Goal: Check status: Check status

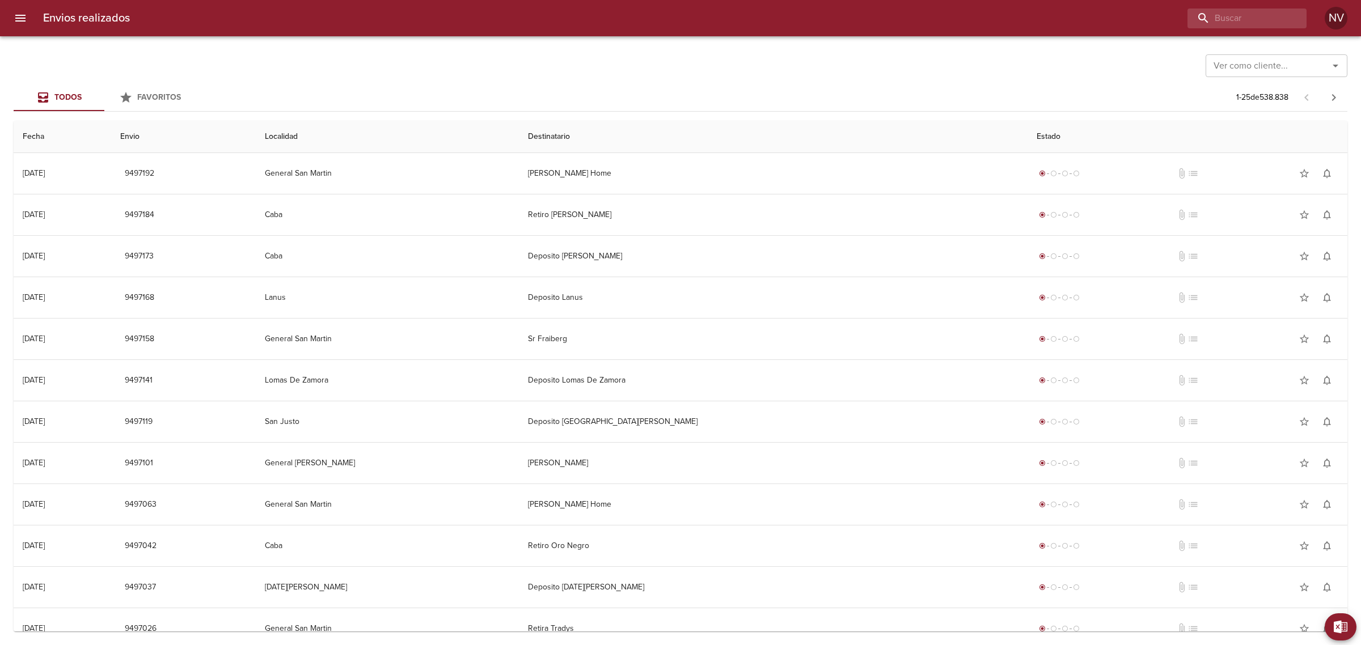
click at [1276, 60] on input "Ver como cliente..." at bounding box center [1259, 66] width 101 height 16
click at [1275, 87] on li "Fravega S A C I E I" at bounding box center [1276, 94] width 142 height 20
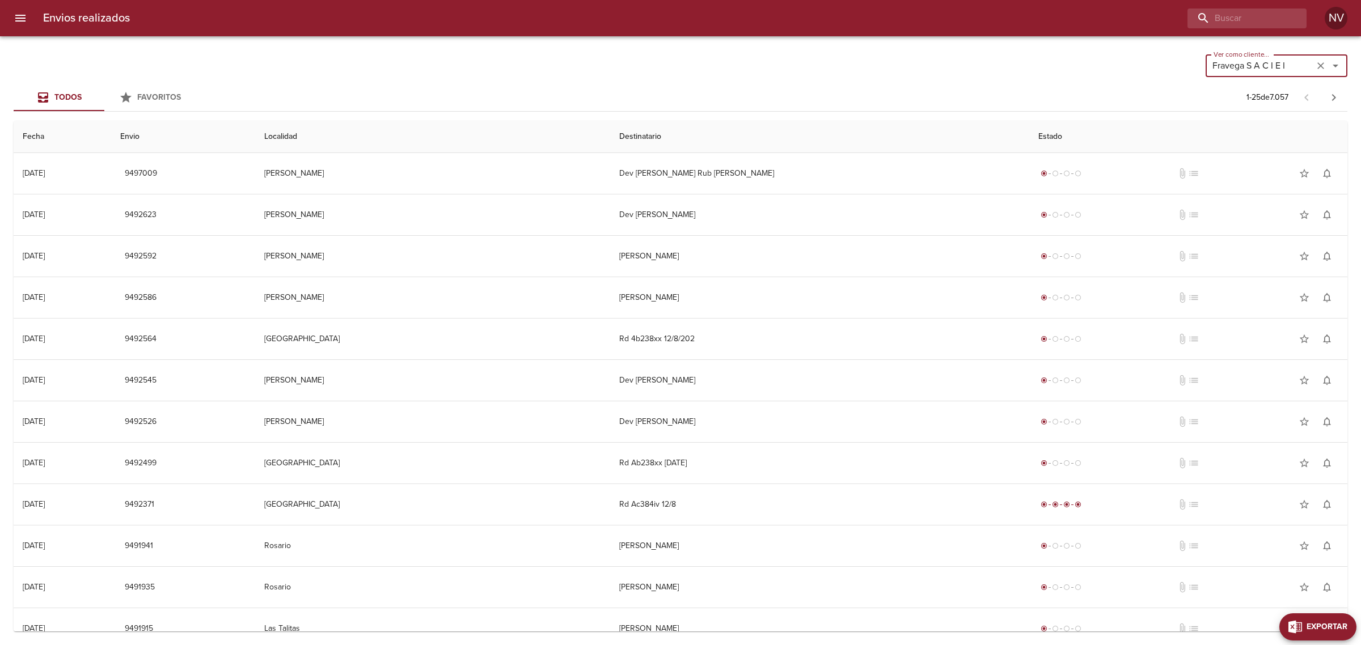
type input "Fravega S A C I E I"
click at [1341, 622] on span "Exportar" at bounding box center [1326, 627] width 41 height 14
click at [1276, 532] on input "text" at bounding box center [1294, 525] width 98 height 18
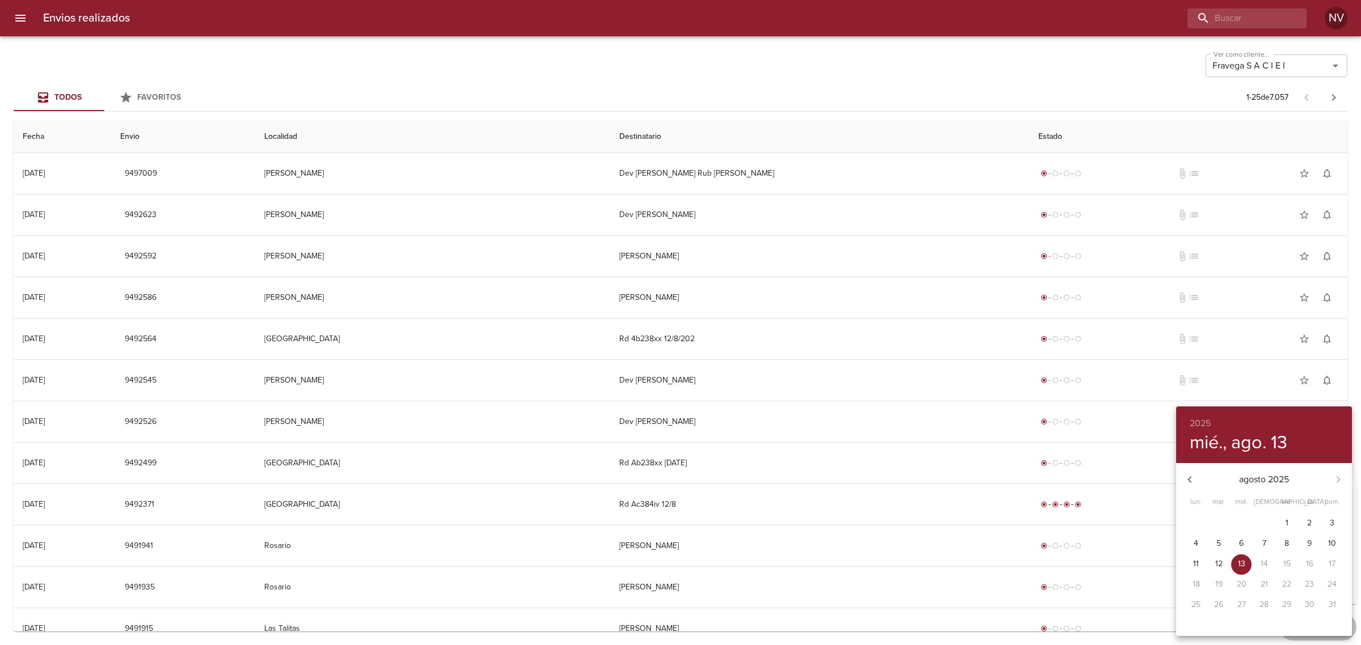
drag, startPoint x: 1222, startPoint y: 560, endPoint x: 1235, endPoint y: 563, distance: 13.5
click at [1222, 560] on span "12" at bounding box center [1218, 563] width 20 height 11
type input "[DATE]"
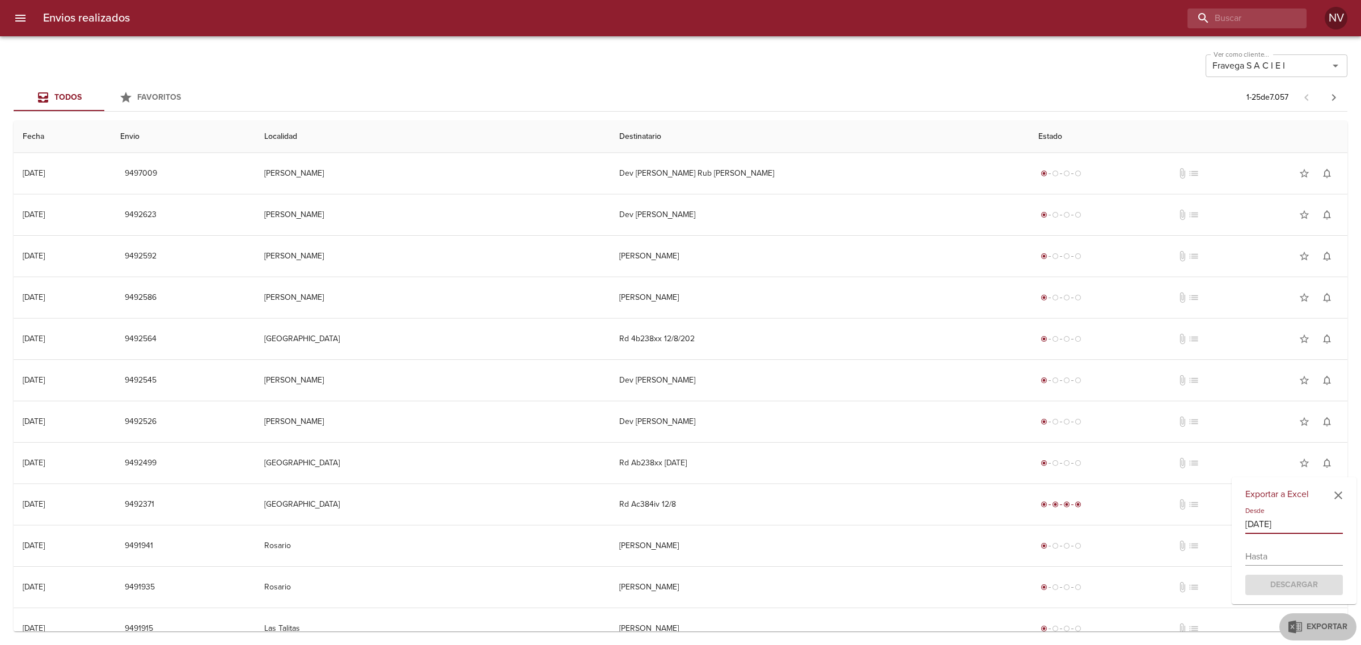
click at [1285, 560] on input "text" at bounding box center [1294, 557] width 98 height 18
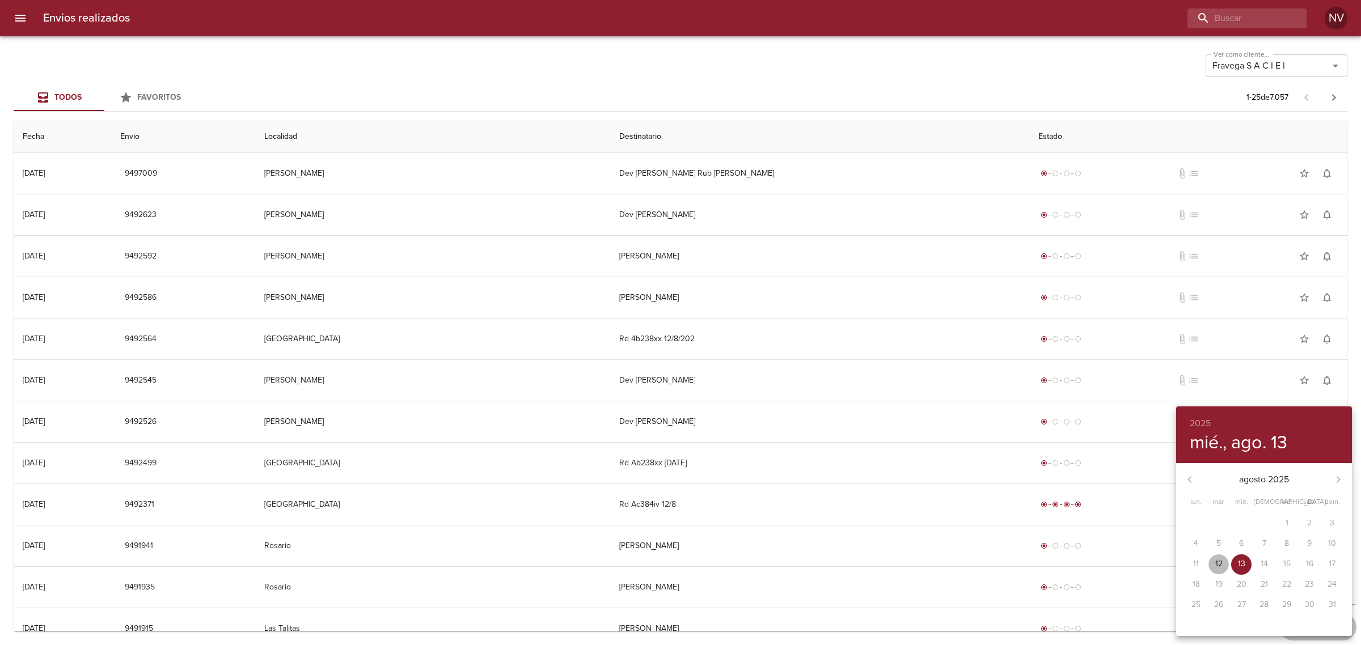
drag, startPoint x: 1224, startPoint y: 564, endPoint x: 1239, endPoint y: 564, distance: 15.9
click at [1228, 562] on span "12" at bounding box center [1218, 563] width 20 height 11
type input "[DATE]"
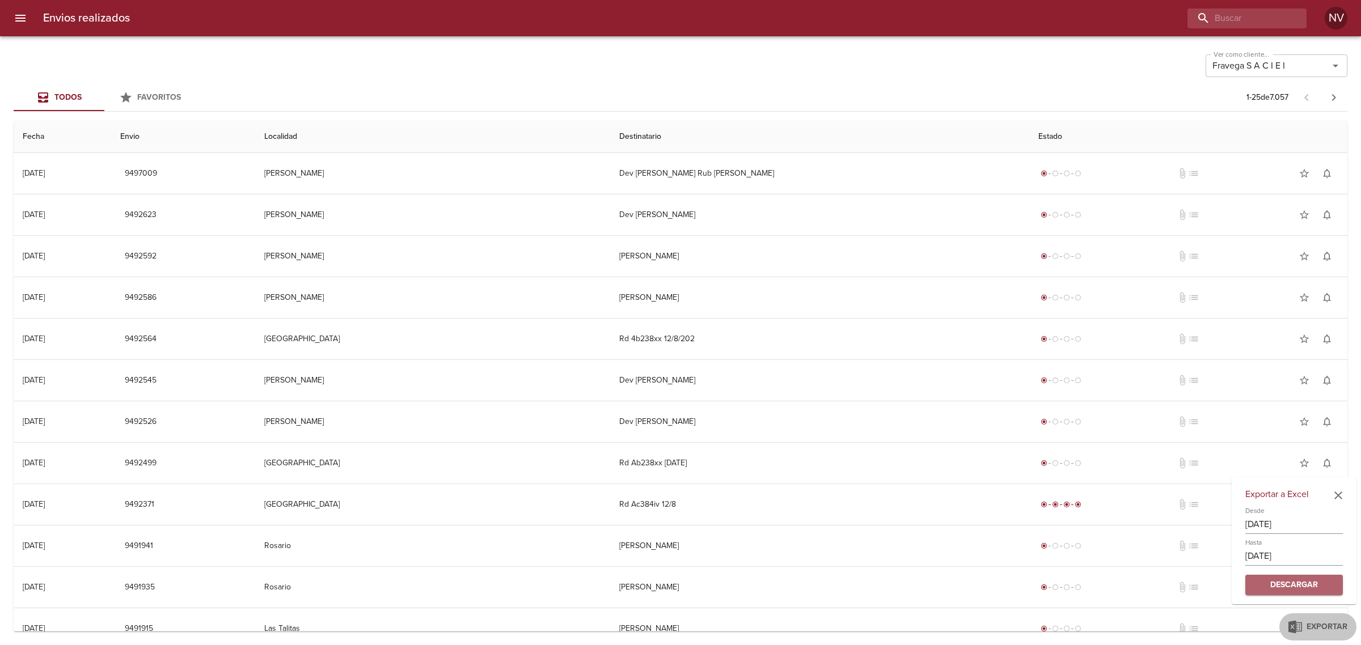
click at [1296, 587] on span "Descargar" at bounding box center [1293, 585] width 79 height 14
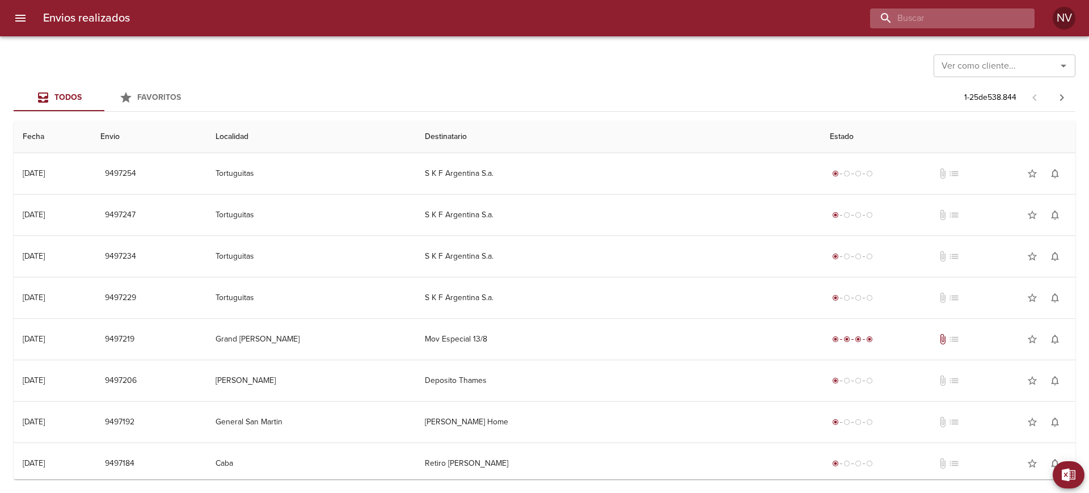
click at [983, 24] on input "buscar" at bounding box center [942, 19] width 145 height 20
paste input "9491984"
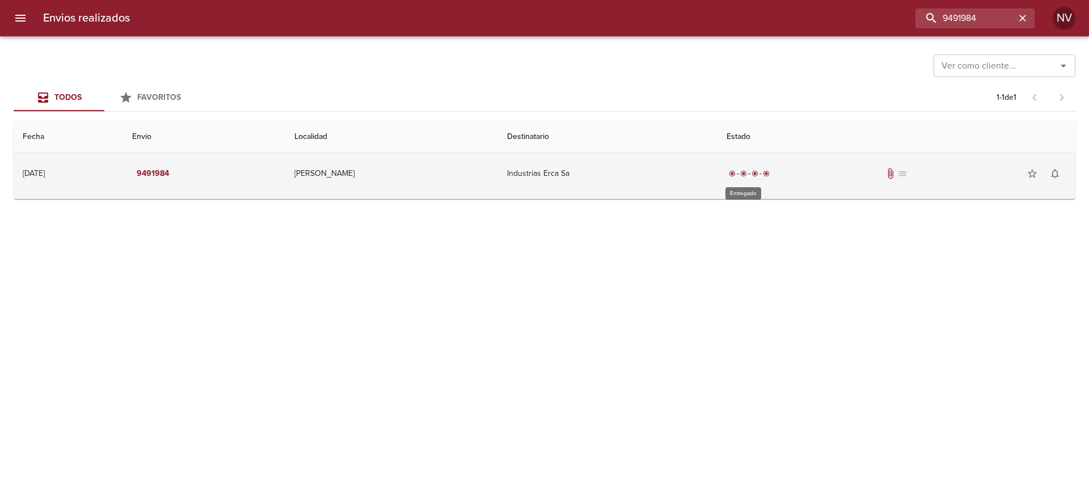
click at [731, 178] on div "radio_button_checked radio_button_checked radio_button_checked radio_button_che…" at bounding box center [748, 173] width 45 height 11
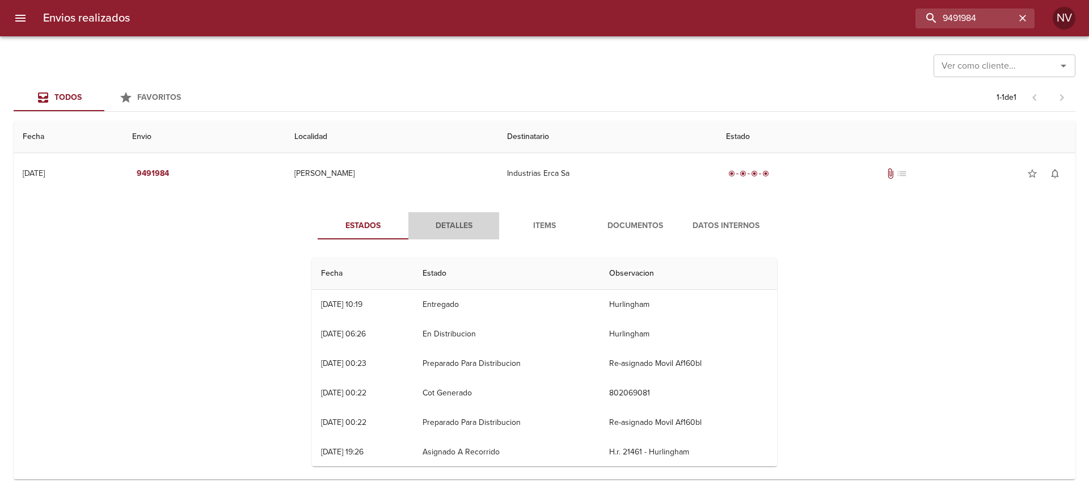
click at [472, 223] on span "Detalles" at bounding box center [453, 226] width 77 height 14
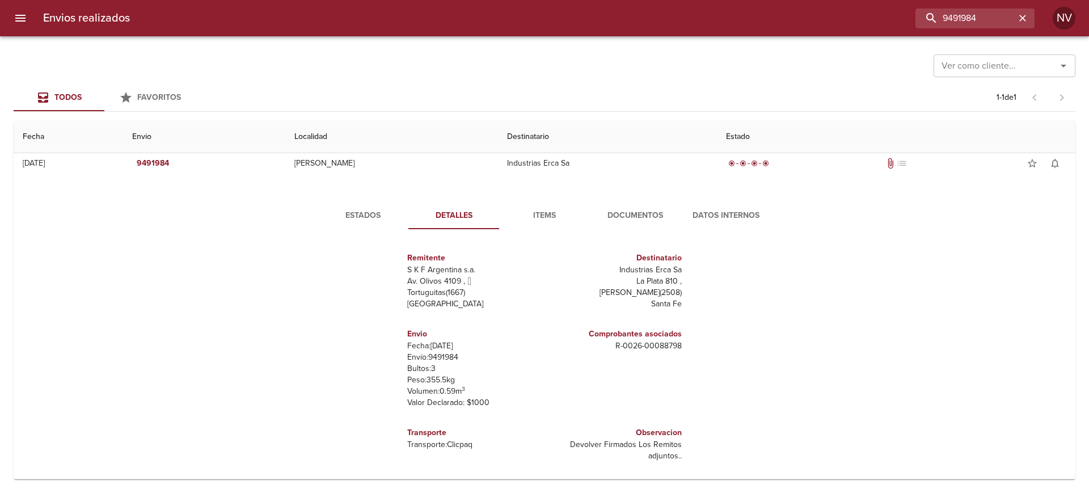
click at [555, 206] on button "Items" at bounding box center [544, 215] width 91 height 27
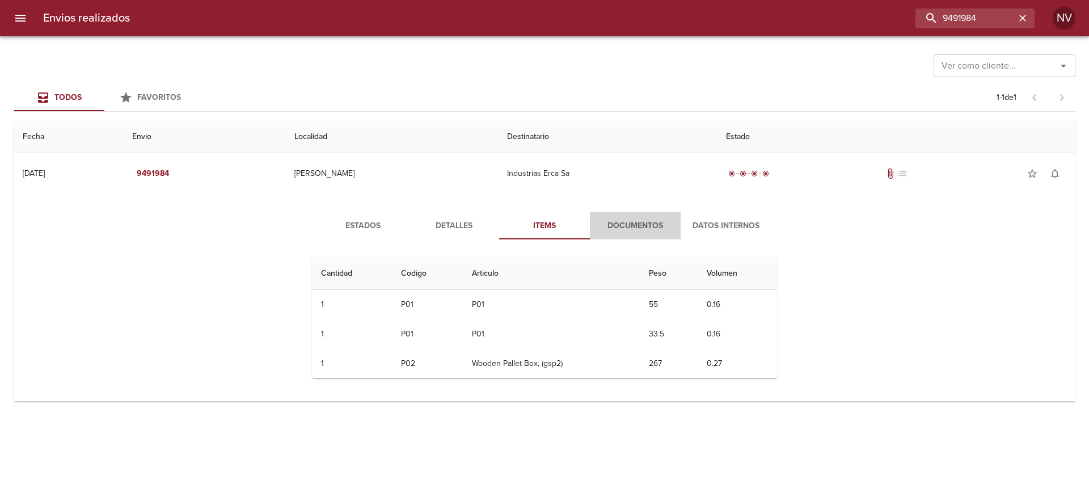
click at [625, 223] on span "Documentos" at bounding box center [634, 226] width 77 height 14
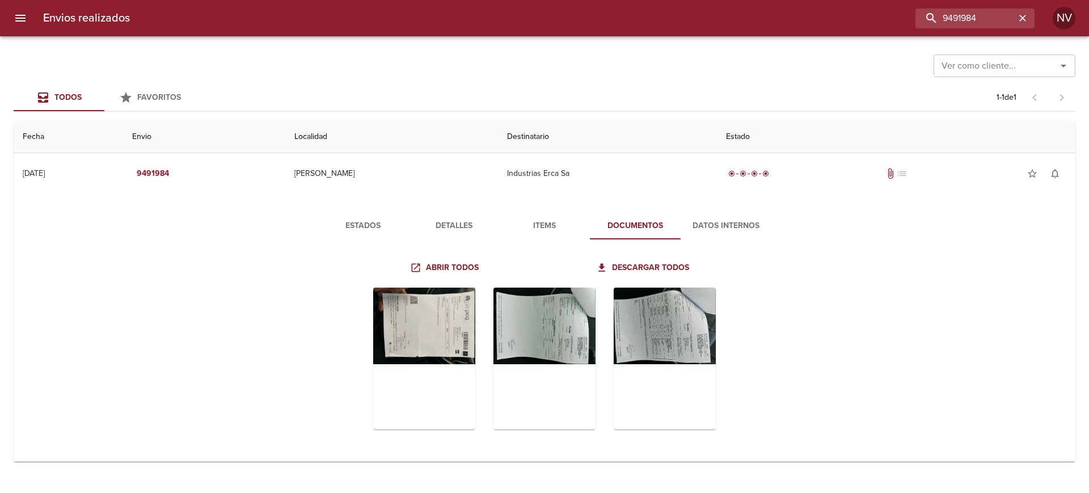
click at [706, 226] on span "Datos Internos" at bounding box center [725, 226] width 77 height 14
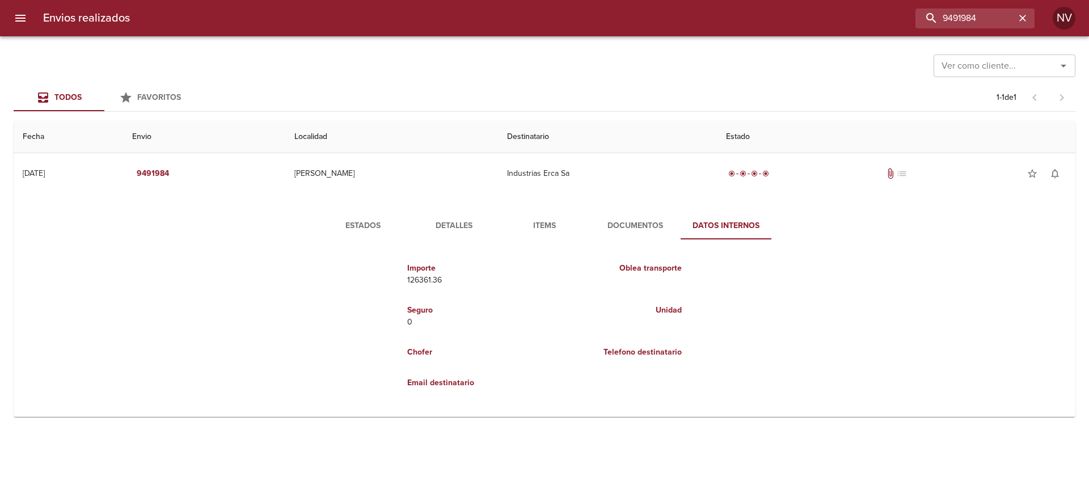
click at [476, 223] on span "Detalles" at bounding box center [453, 226] width 77 height 14
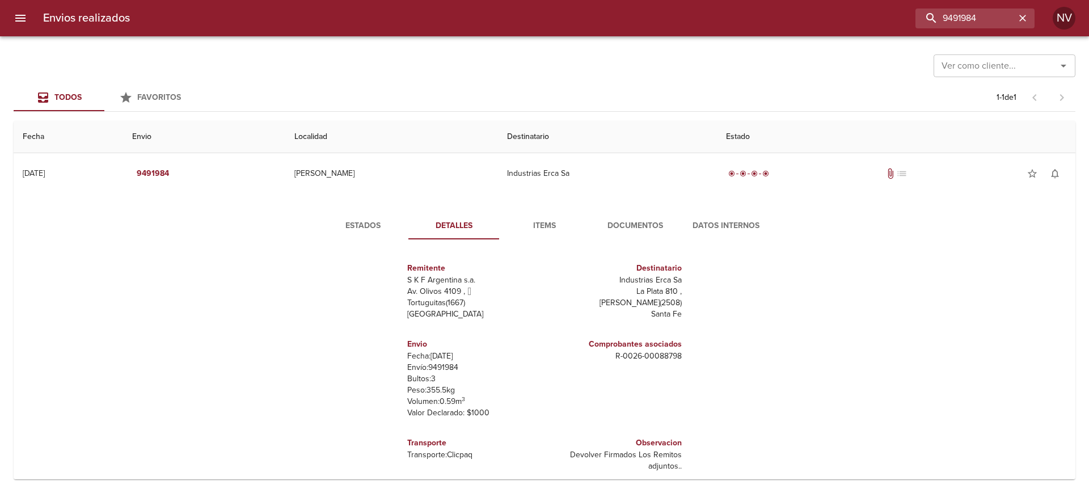
click at [369, 224] on span "Estados" at bounding box center [362, 226] width 77 height 14
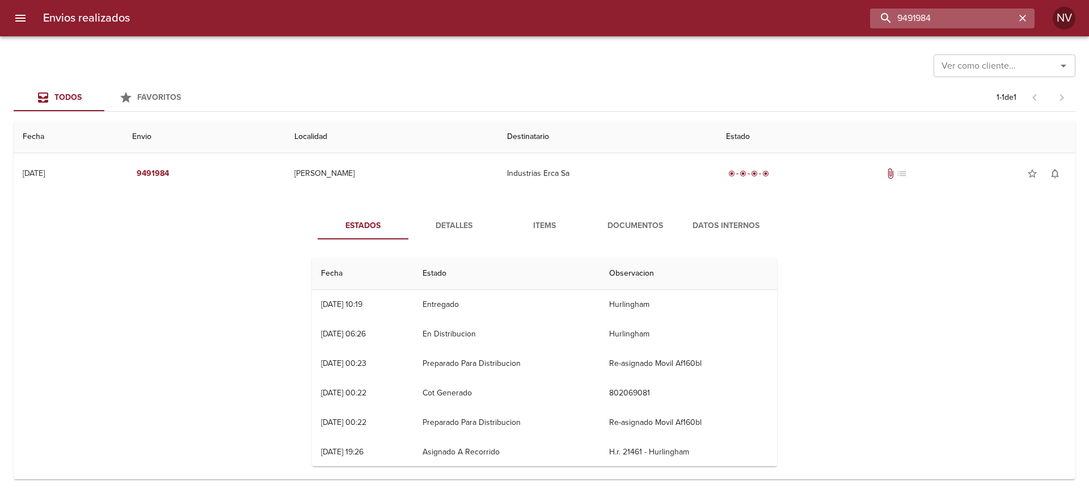
click at [970, 20] on input "9491984" at bounding box center [942, 19] width 145 height 20
paste input "128789069"
paste input "buscar"
type input "128789069"
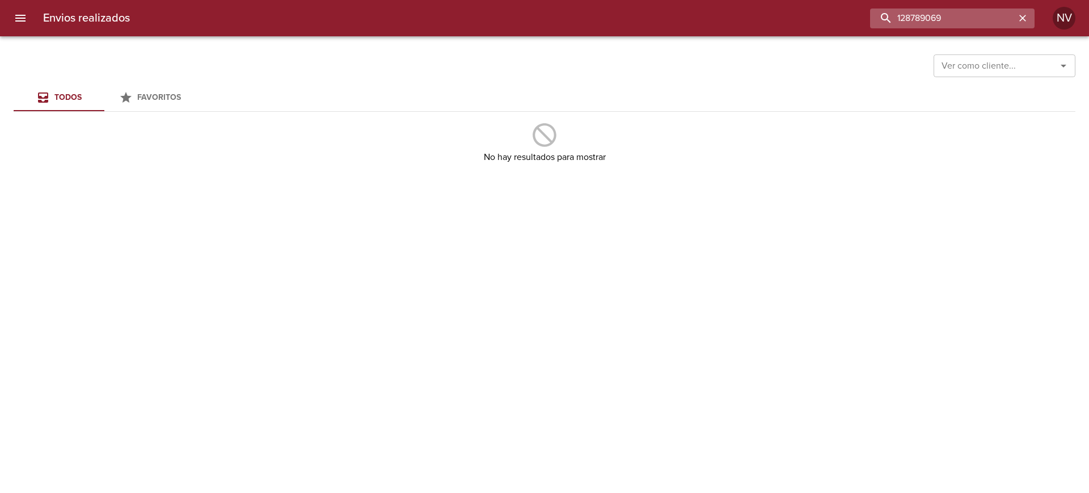
click at [970, 20] on input "128789069" at bounding box center [942, 19] width 145 height 20
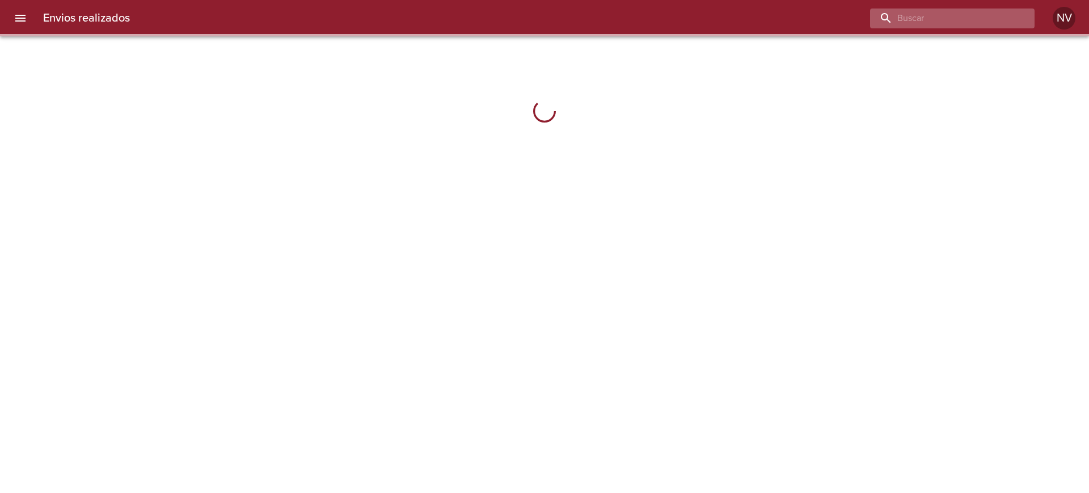
click at [970, 18] on input "buscar" at bounding box center [942, 19] width 145 height 20
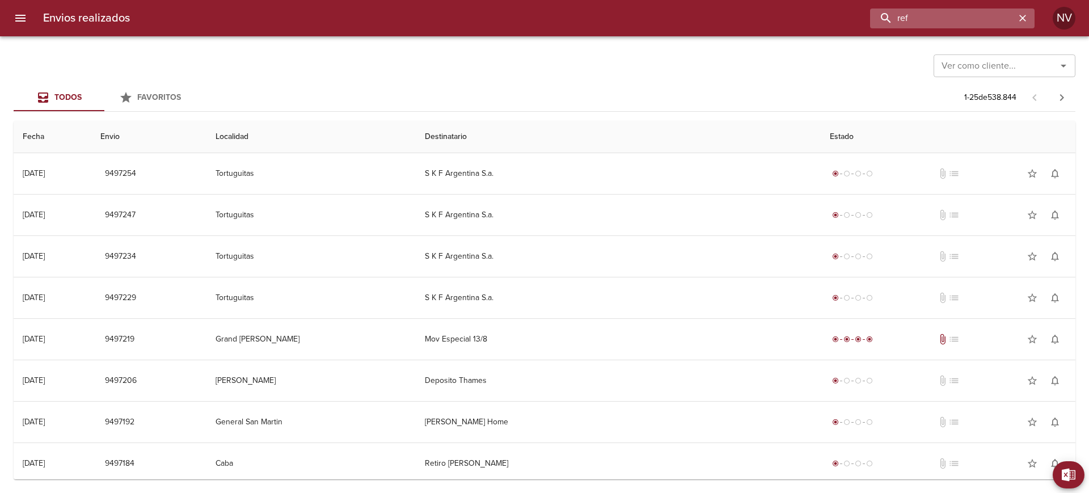
paste input "128789069"
type input "ref 128789069"
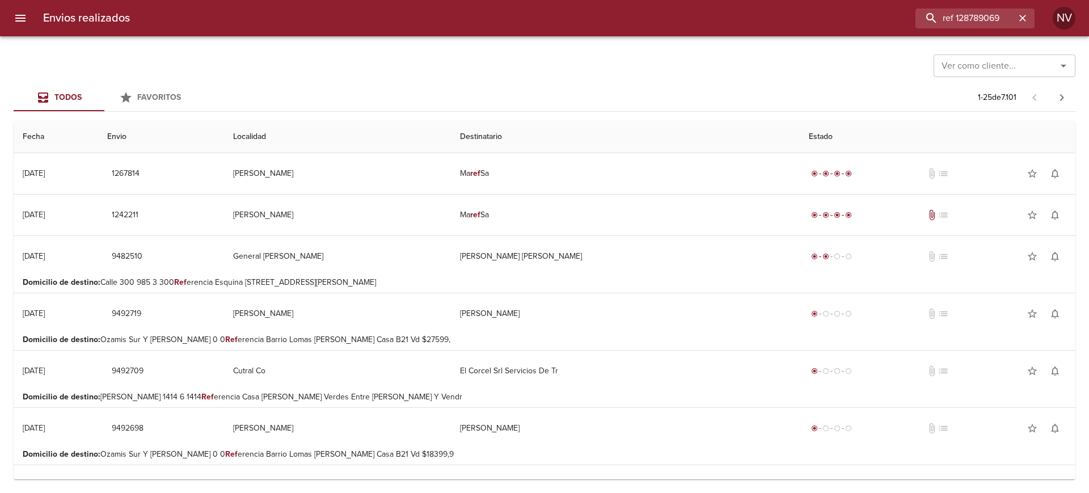
click at [993, 61] on input "Ver como cliente..." at bounding box center [987, 66] width 101 height 16
click at [978, 90] on li "Grateful Sa" at bounding box center [1004, 94] width 142 height 20
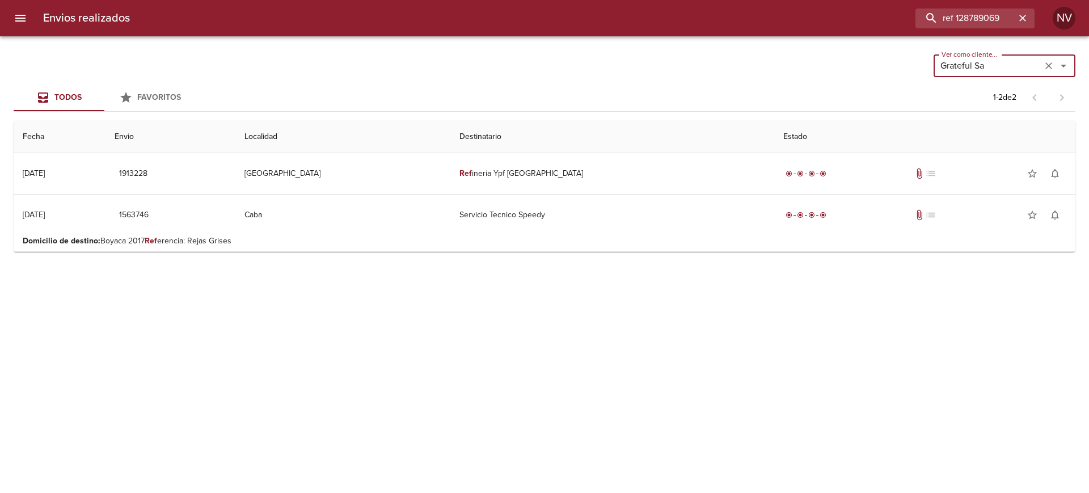
click at [1027, 70] on input "Grateful Sa" at bounding box center [987, 66] width 101 height 16
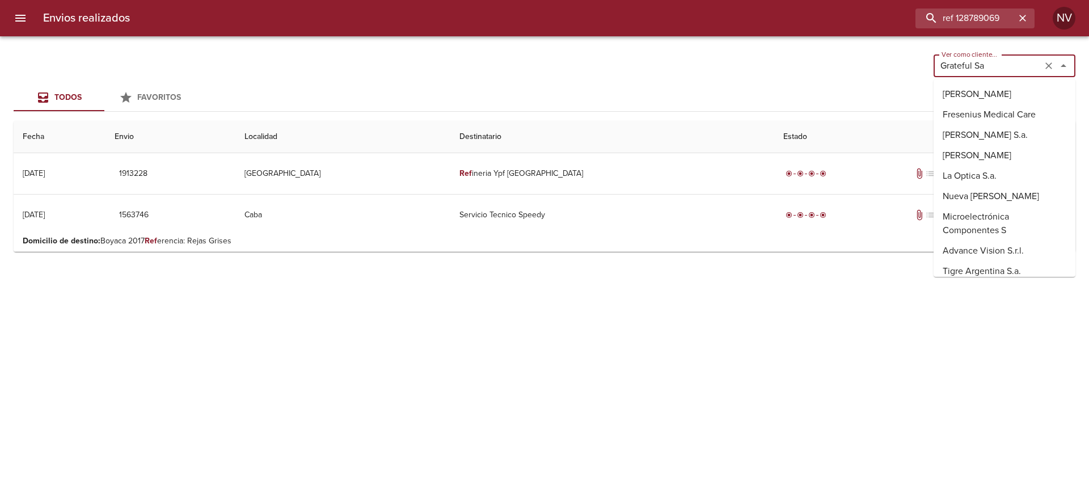
click at [1027, 70] on input "Grateful Sa" at bounding box center [987, 66] width 101 height 16
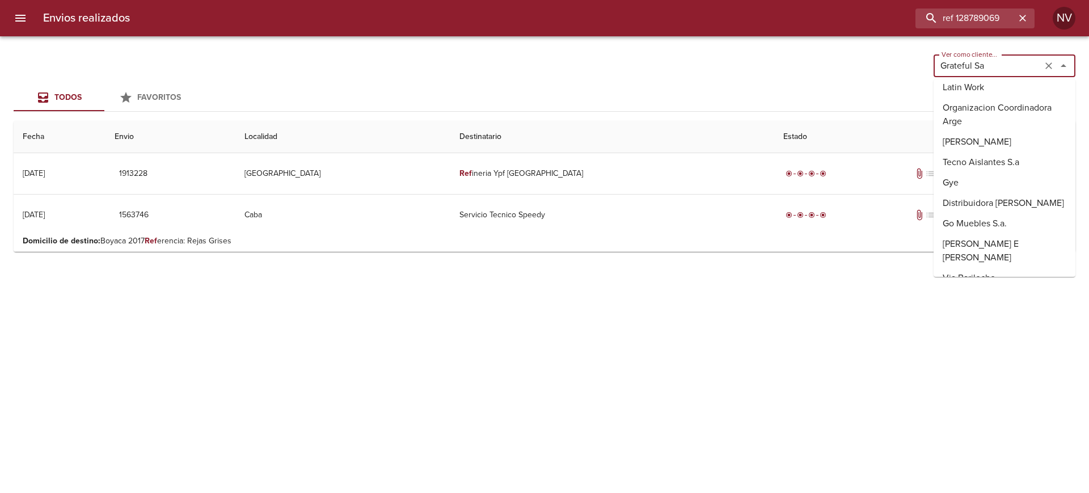
click at [1027, 70] on input "Grateful Sa" at bounding box center [987, 66] width 101 height 16
type input "Grateful Sa"
click at [991, 24] on input "ref 128789069" at bounding box center [942, 19] width 145 height 20
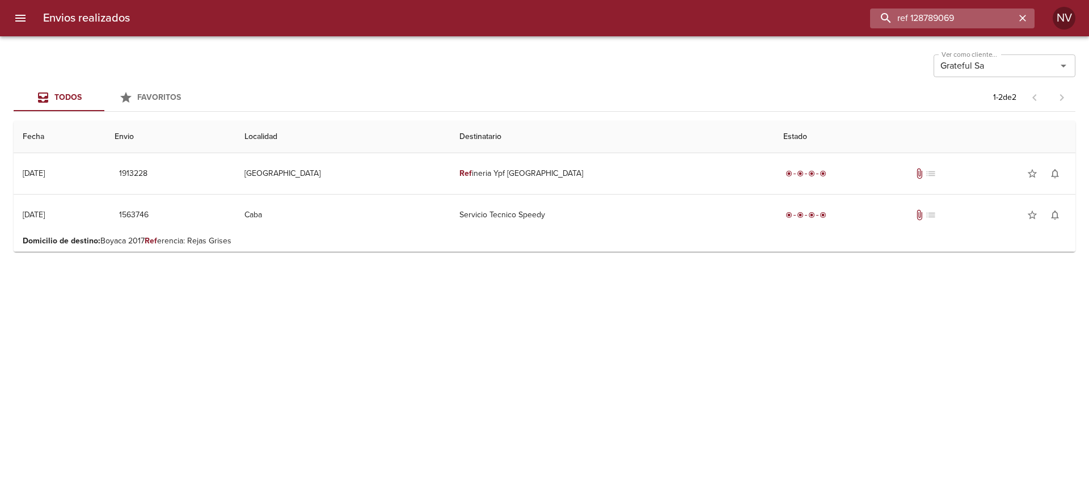
click at [991, 24] on input "ref 128789069" at bounding box center [942, 19] width 145 height 20
type input "ref"
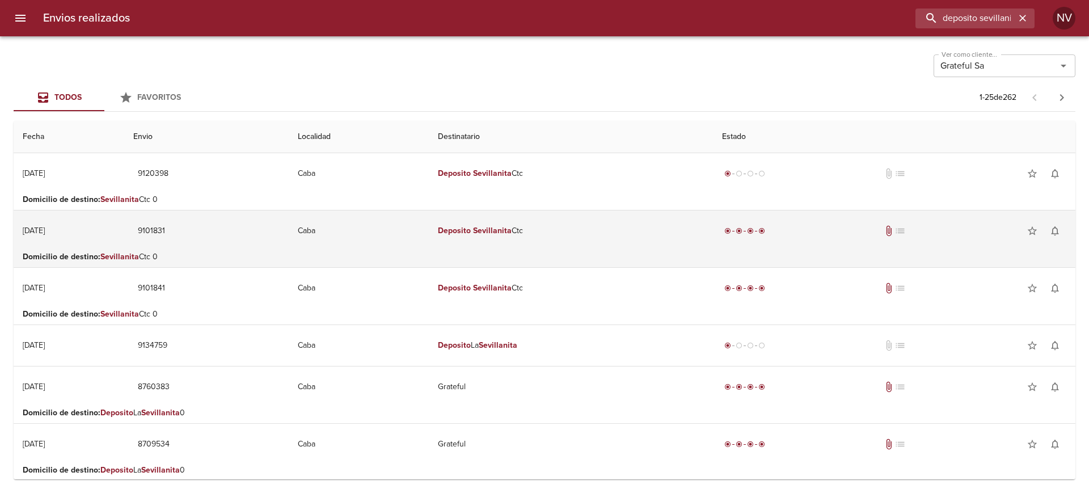
click at [594, 242] on td "Deposito Sevillanita Ctc" at bounding box center [571, 230] width 284 height 41
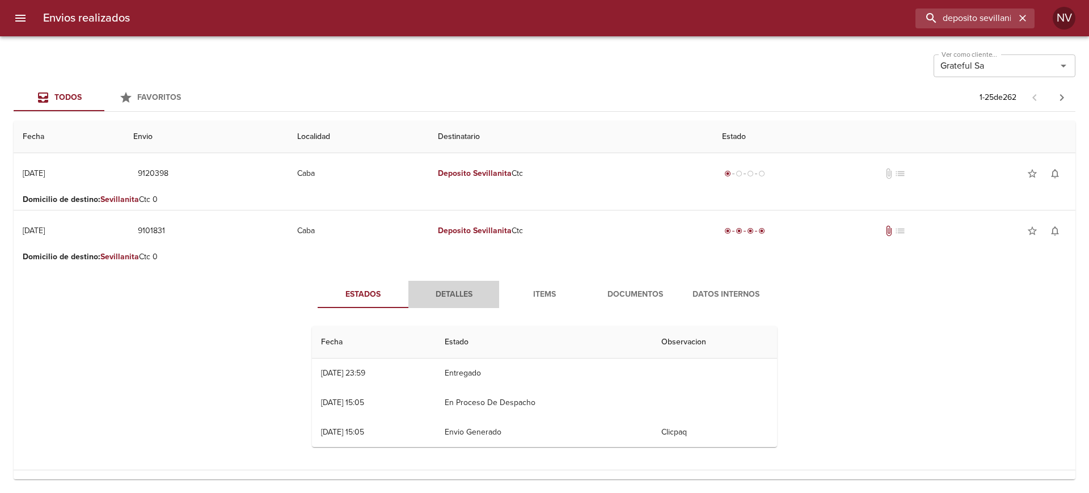
click at [462, 304] on button "Detalles" at bounding box center [453, 294] width 91 height 27
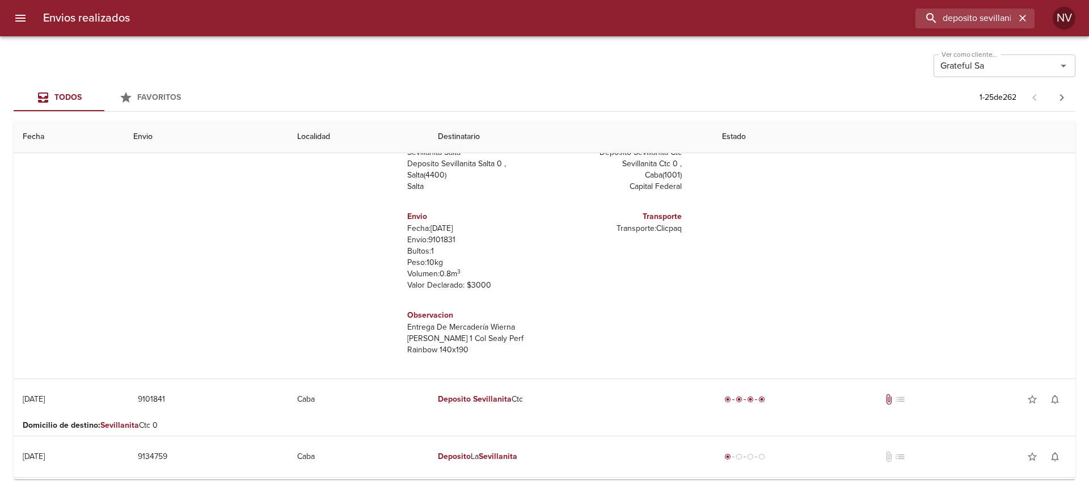
scroll to position [213, 0]
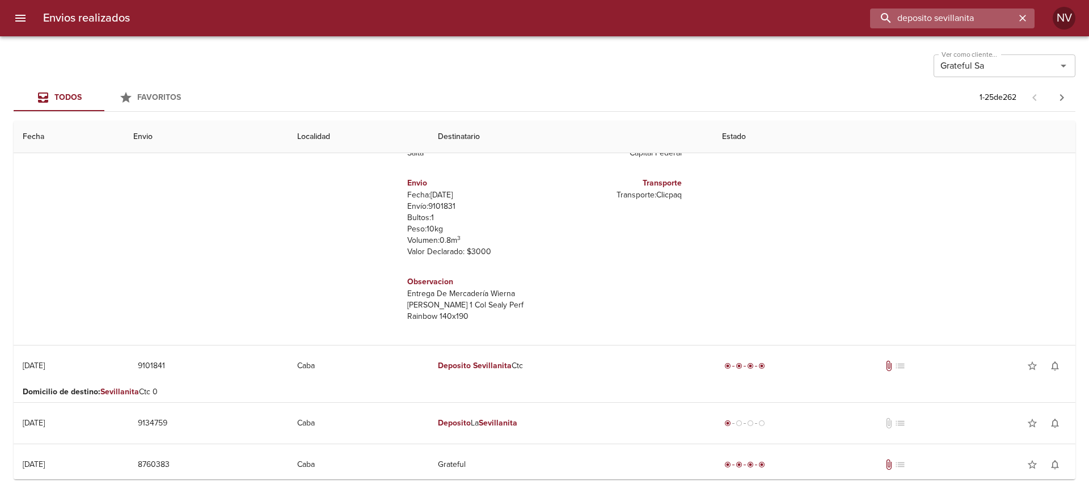
click at [984, 26] on input "deposito sevillanita" at bounding box center [942, 19] width 145 height 20
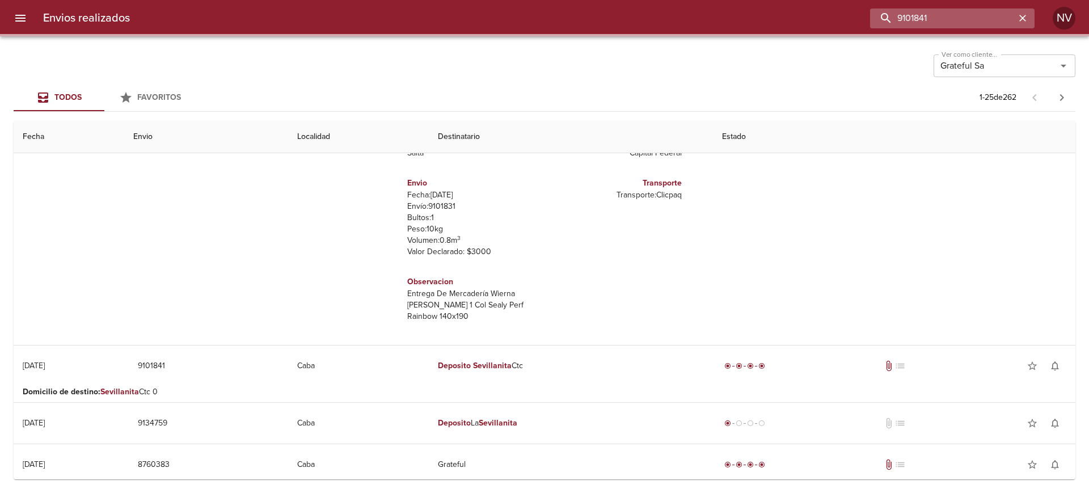
scroll to position [0, 0]
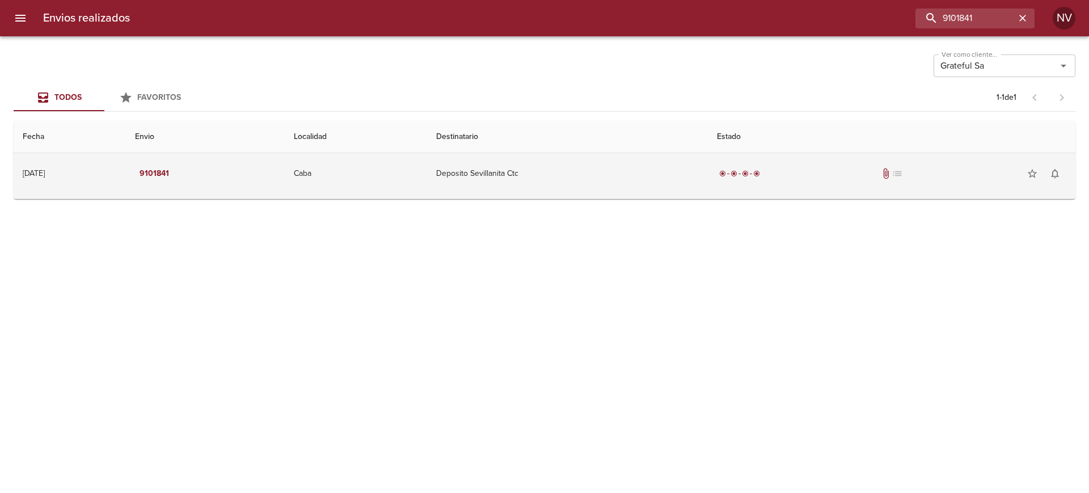
click at [562, 162] on td "Deposito Sevillanita Ctc" at bounding box center [567, 173] width 281 height 41
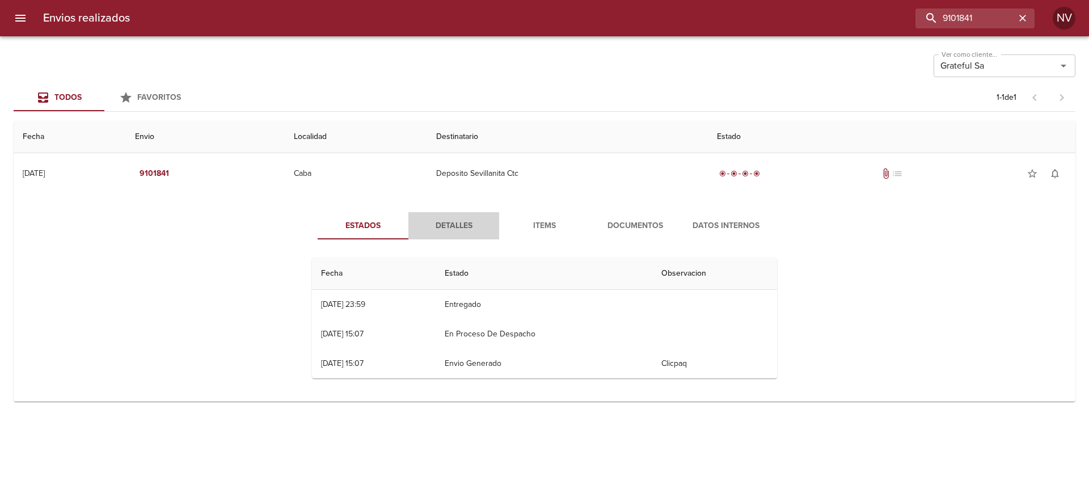
click at [469, 220] on span "Detalles" at bounding box center [453, 226] width 77 height 14
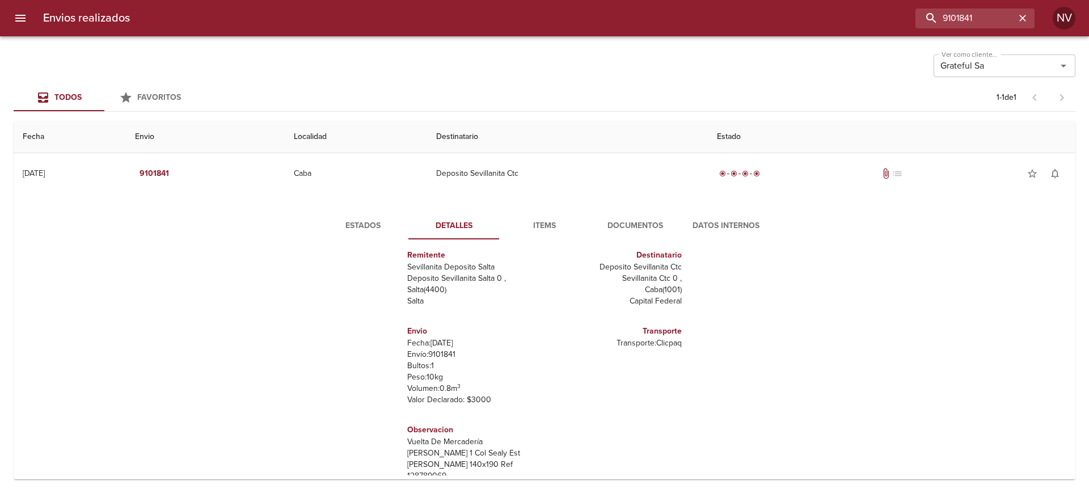
scroll to position [17, 0]
click at [962, 25] on input "9101841" at bounding box center [942, 19] width 145 height 20
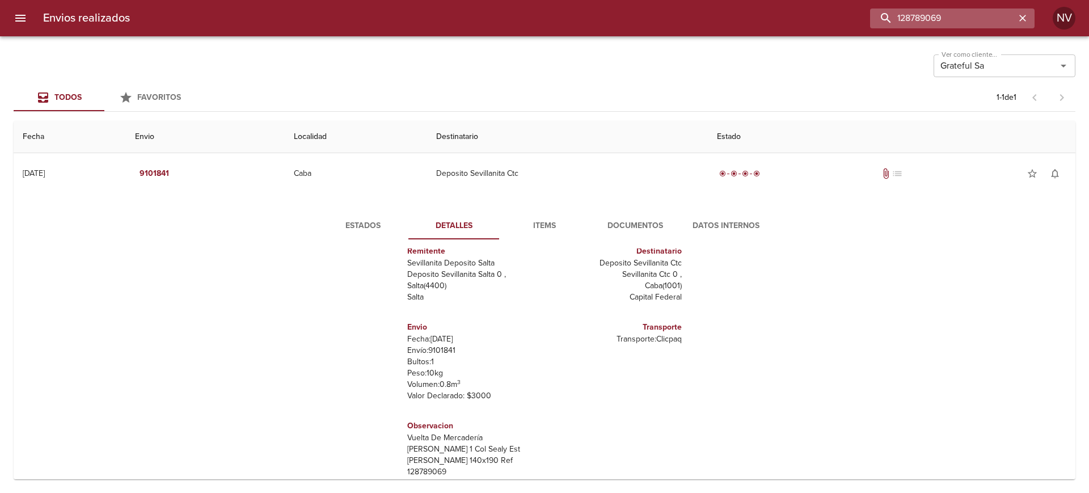
type input "128789069"
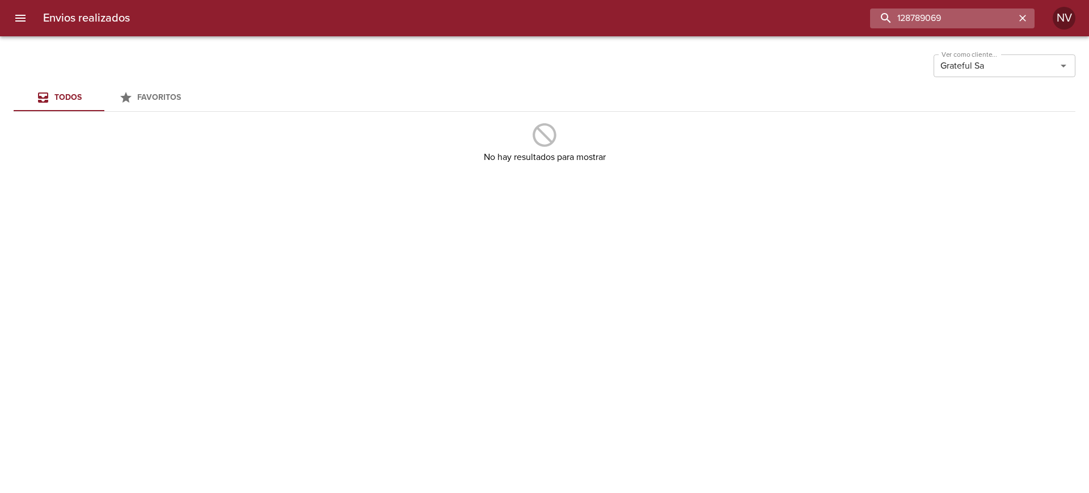
click at [1014, 19] on input "128789069" at bounding box center [942, 19] width 145 height 20
click at [1022, 19] on icon "button" at bounding box center [1022, 17] width 11 height 11
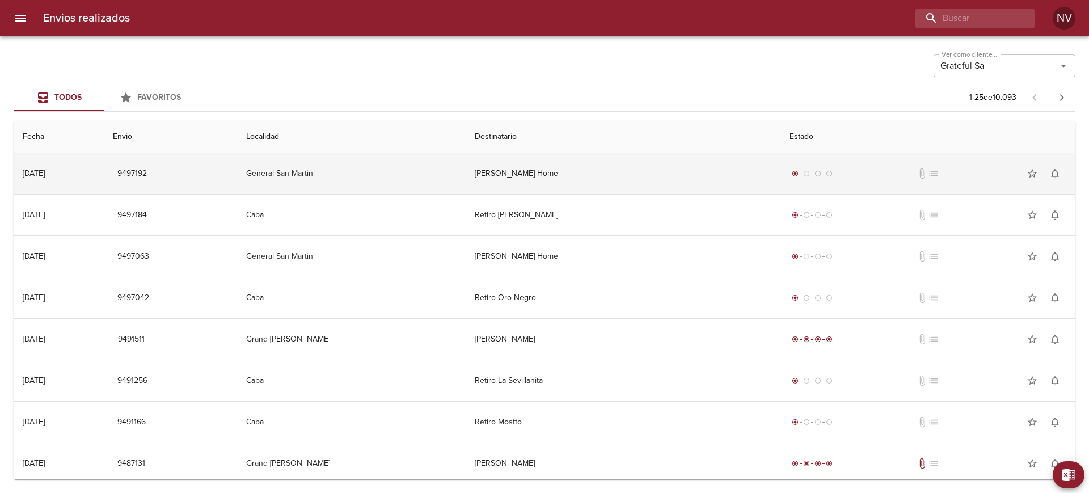
click at [572, 183] on td "[PERSON_NAME] Home" at bounding box center [623, 173] width 315 height 41
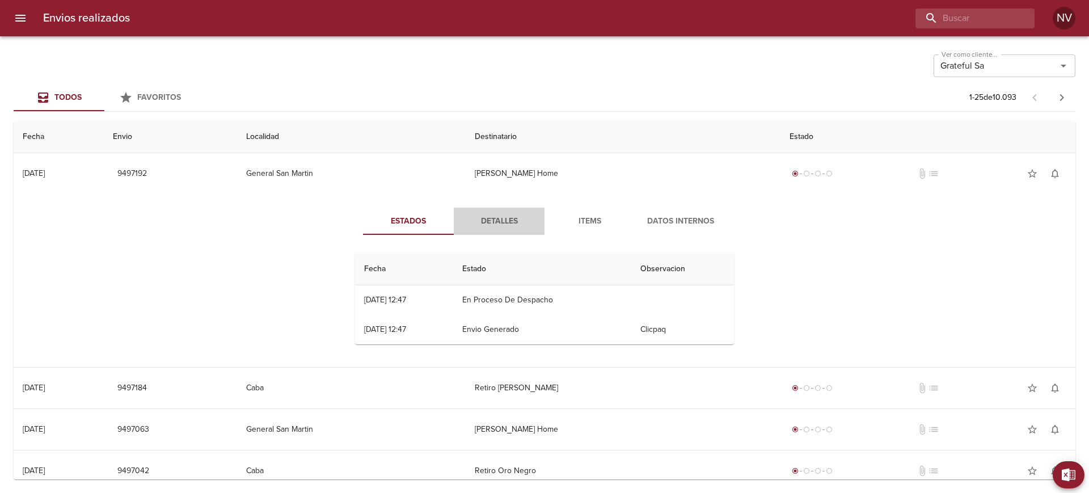
click at [503, 229] on button "Detalles" at bounding box center [499, 221] width 91 height 27
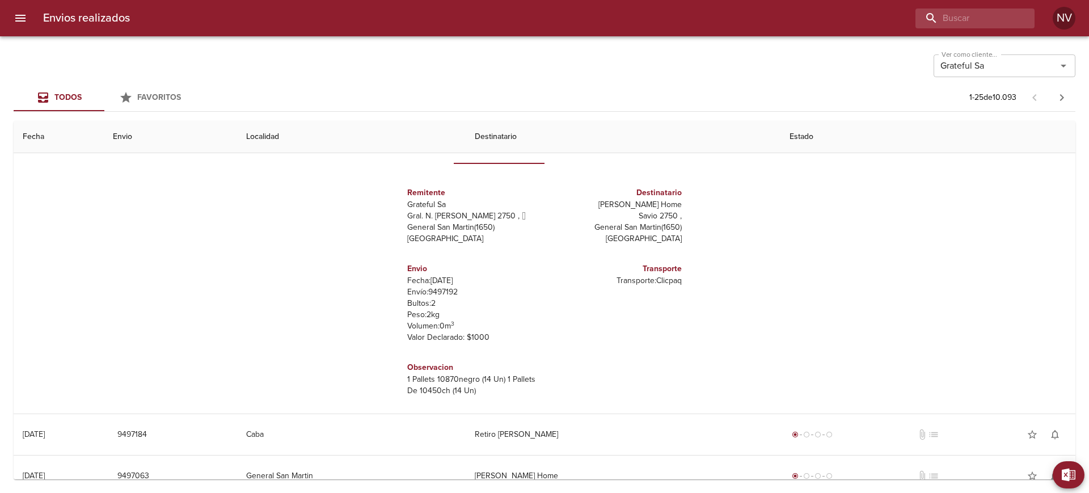
scroll to position [0, 0]
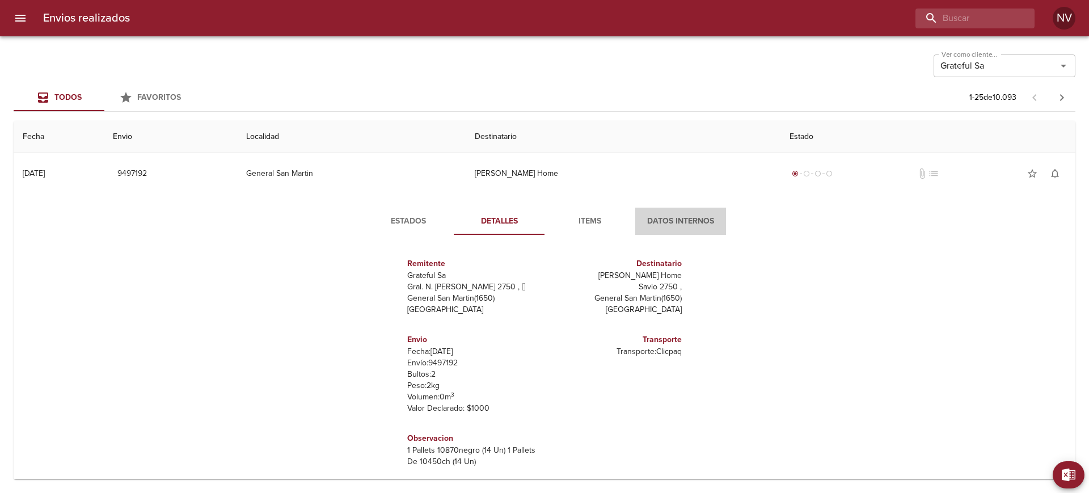
click at [642, 215] on span "Datos Internos" at bounding box center [680, 221] width 77 height 14
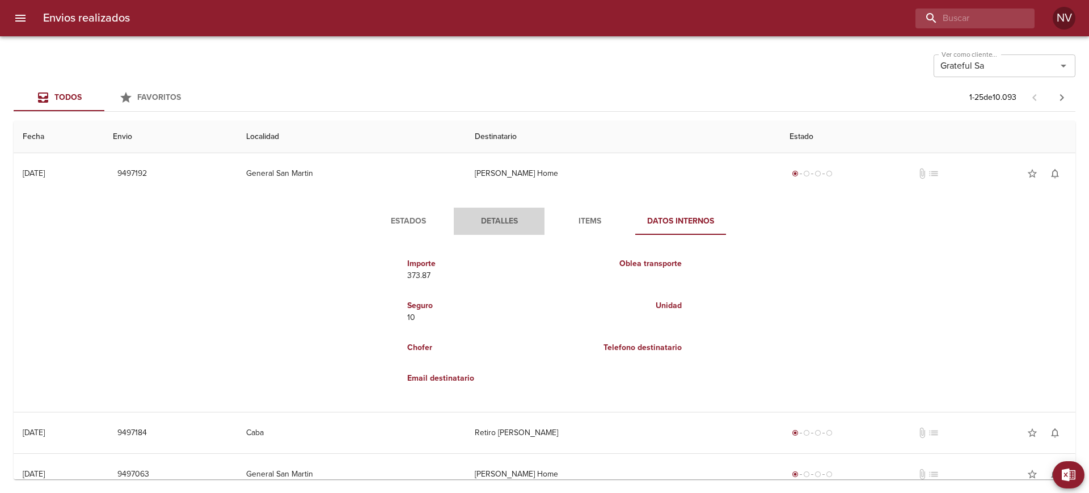
click at [495, 217] on span "Detalles" at bounding box center [498, 221] width 77 height 14
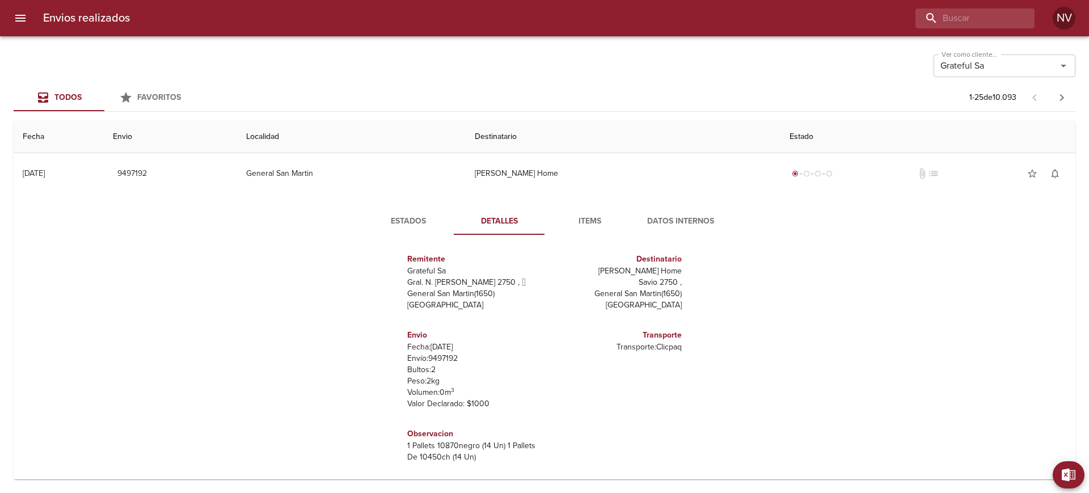
scroll to position [6, 0]
click at [422, 236] on div "Estados Detalles Items Datos Internos Remitente Grateful Sa Gral. N. [PERSON_NA…" at bounding box center [544, 339] width 408 height 263
click at [411, 223] on span "Estados" at bounding box center [408, 221] width 77 height 14
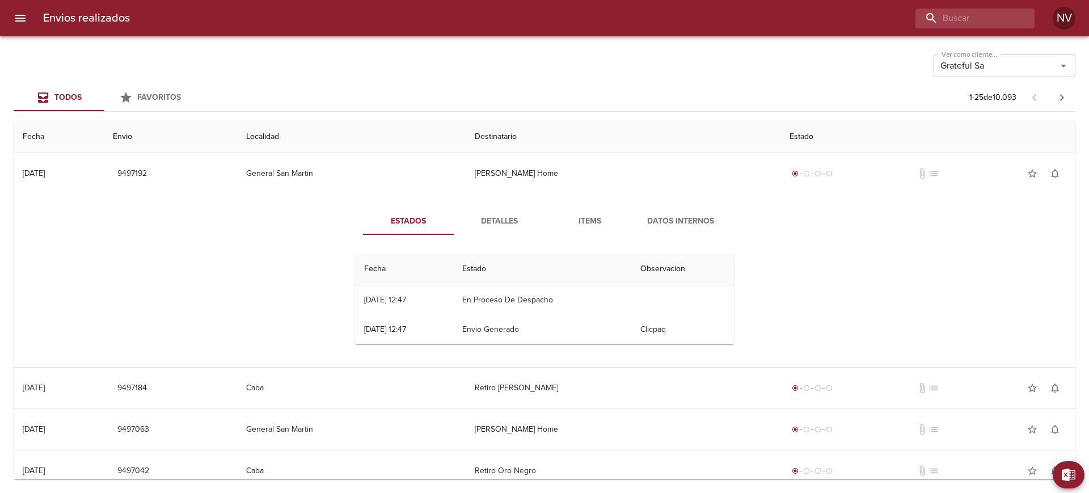
scroll to position [0, 0]
click at [581, 226] on span "Items" at bounding box center [589, 221] width 77 height 14
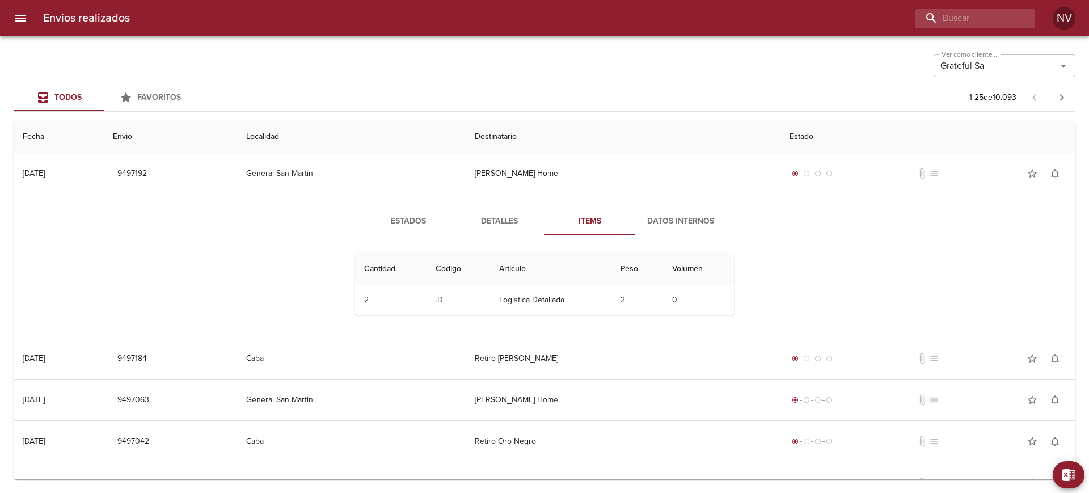
click at [644, 218] on span "Datos Internos" at bounding box center [680, 221] width 77 height 14
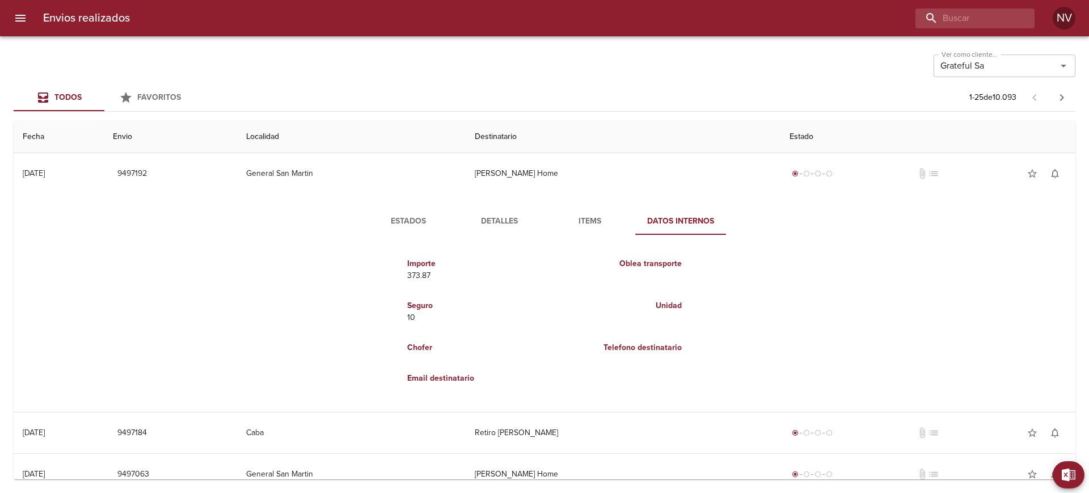
click at [434, 221] on span "Estados" at bounding box center [408, 221] width 77 height 14
